Goal: Find contact information: Find contact information

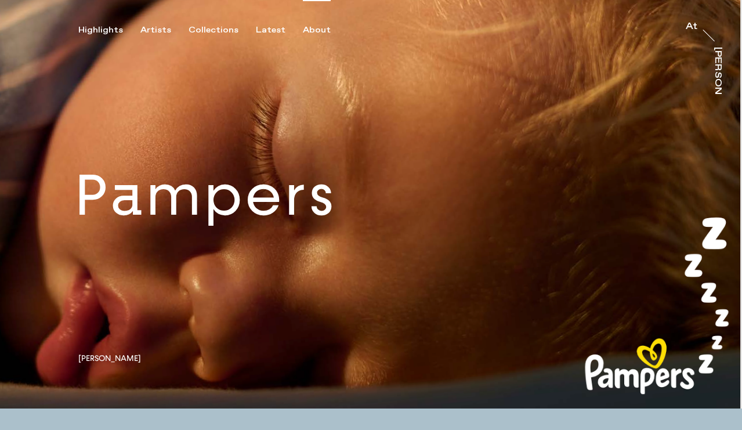
click at [310, 30] on div "About" at bounding box center [317, 30] width 28 height 10
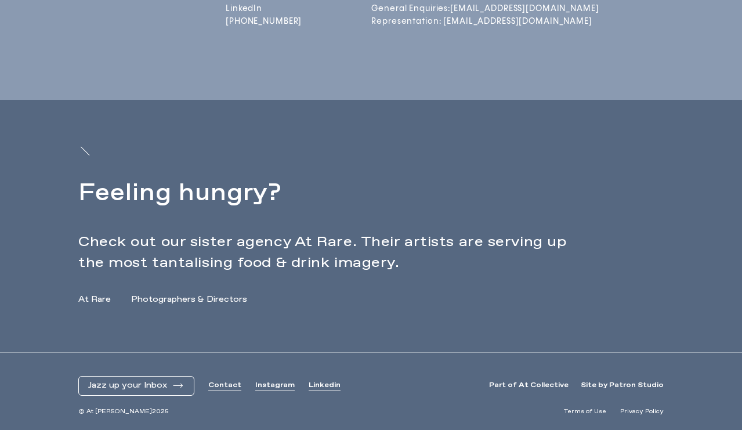
scroll to position [461, 0]
click at [221, 382] on link "Contact" at bounding box center [224, 386] width 33 height 10
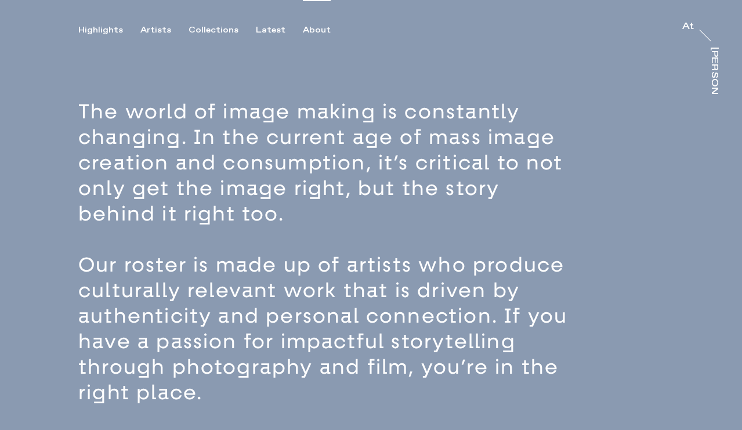
click at [313, 36] on div "Highlights Artists Collections Latest About At At Trayler" at bounding box center [371, 49] width 742 height 99
click at [313, 32] on div "About" at bounding box center [317, 30] width 28 height 10
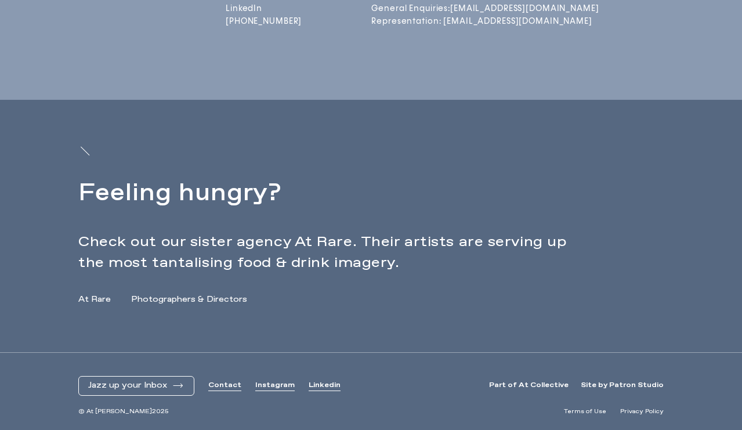
click at [313, 386] on link "Linkedin" at bounding box center [325, 386] width 32 height 10
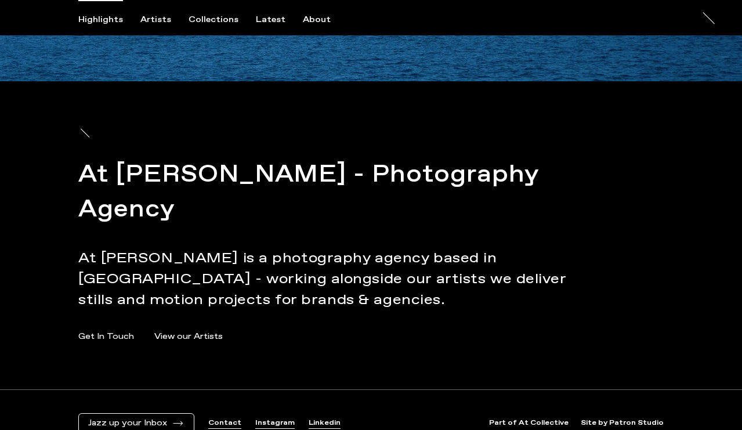
scroll to position [4003, 0]
click at [269, 418] on link "Instagram" at bounding box center [274, 423] width 39 height 10
click at [223, 418] on link "Contact" at bounding box center [224, 423] width 33 height 10
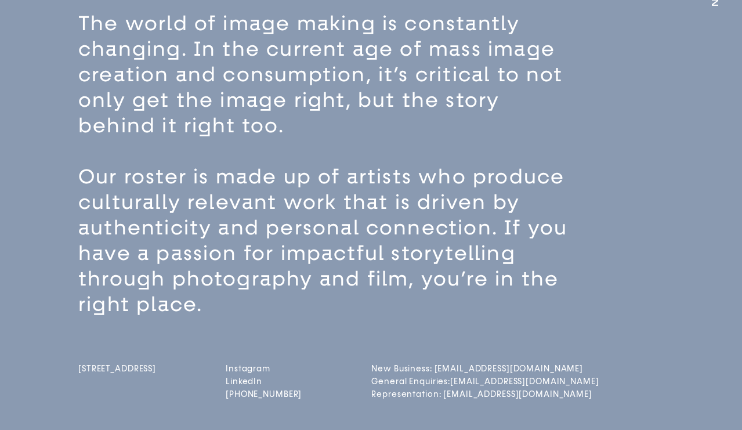
scroll to position [461, 0]
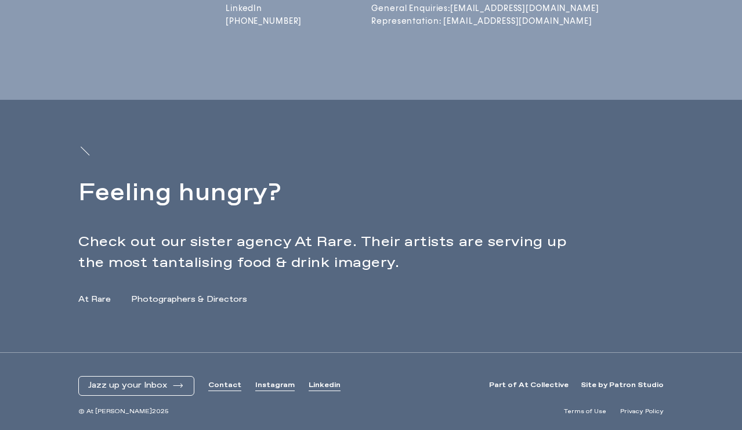
click at [226, 388] on link "Contact" at bounding box center [224, 386] width 33 height 10
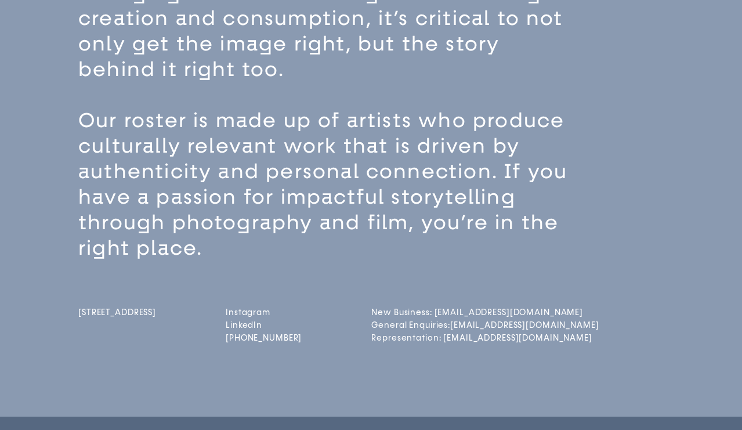
scroll to position [257, 0]
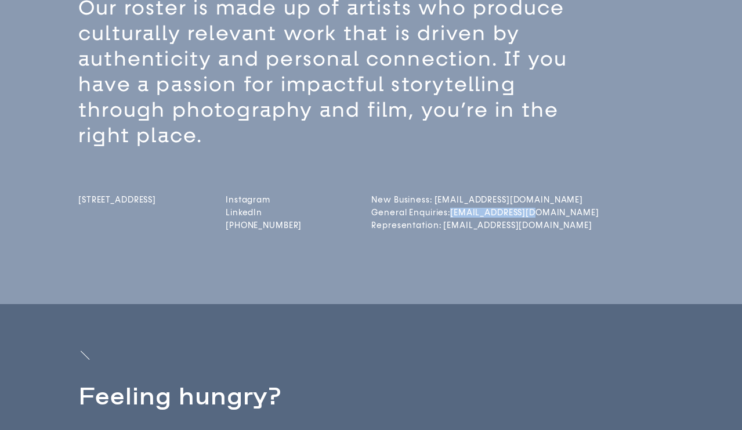
drag, startPoint x: 555, startPoint y: 216, endPoint x: 475, endPoint y: 214, distance: 80.1
click at [475, 214] on div "Unit 25 92-96 De Beauvoir Rd London N1 4EN Instagram LinkedIn +44 (0)20 7370 07…" at bounding box center [391, 191] width 626 height 85
copy link "info@attrayler.co"
